Goal: Task Accomplishment & Management: Use online tool/utility

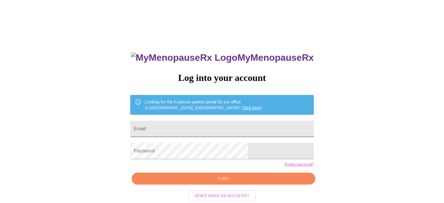
click at [215, 132] on input "Email" at bounding box center [221, 129] width 183 height 16
type input "[EMAIL_ADDRESS][DOMAIN_NAME]"
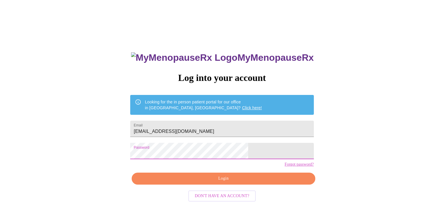
click at [202, 182] on span "Login" at bounding box center [224, 178] width 170 height 7
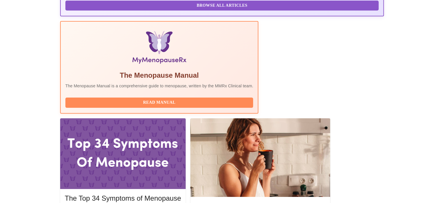
scroll to position [166, 0]
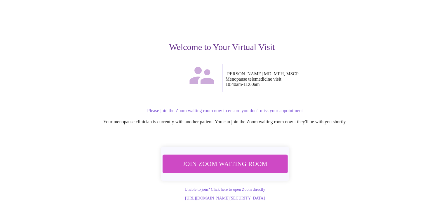
scroll to position [41, 0]
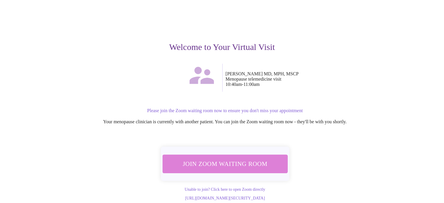
click at [259, 161] on span "Join Zoom Waiting Room" at bounding box center [225, 163] width 110 height 11
